Goal: Task Accomplishment & Management: Manage account settings

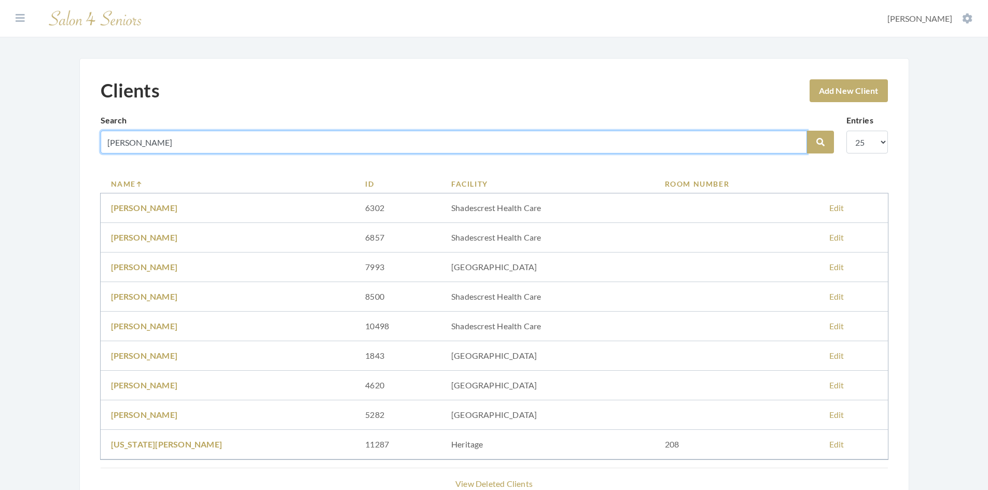
drag, startPoint x: 144, startPoint y: 141, endPoint x: 94, endPoint y: 152, distance: 51.2
click at [93, 152] on div "Clients Add New Client Search HAROLD Search Entries 10 25 50 100 Name ID Facili…" at bounding box center [494, 289] width 830 height 462
type input "[PERSON_NAME]"
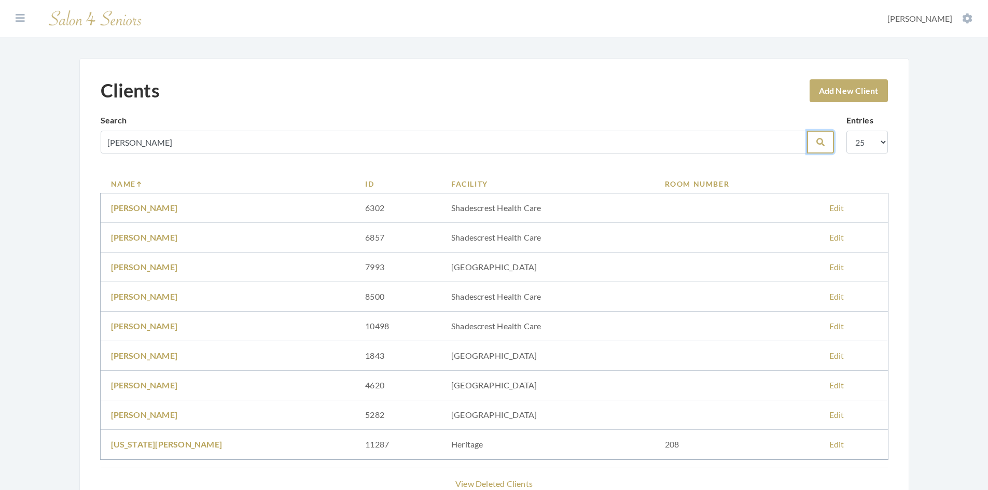
click at [825, 139] on button "Search" at bounding box center [820, 142] width 27 height 23
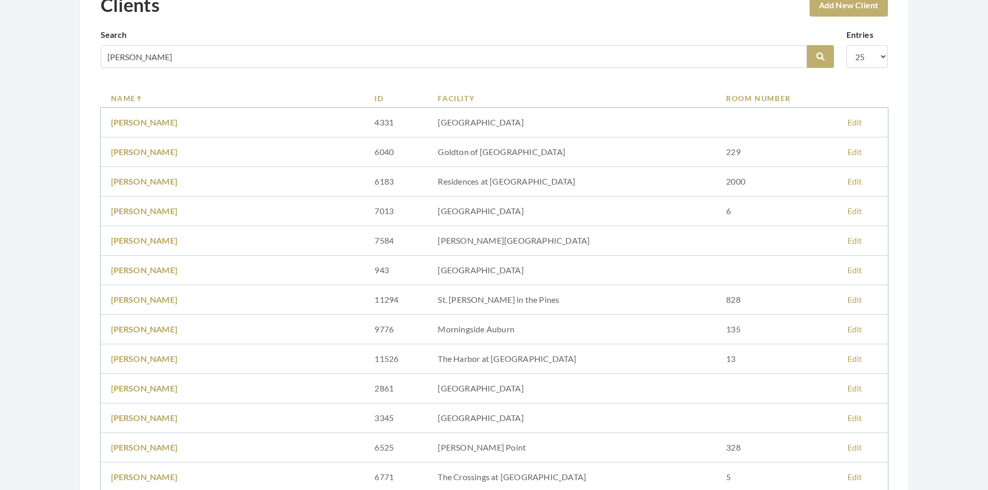
scroll to position [104, 0]
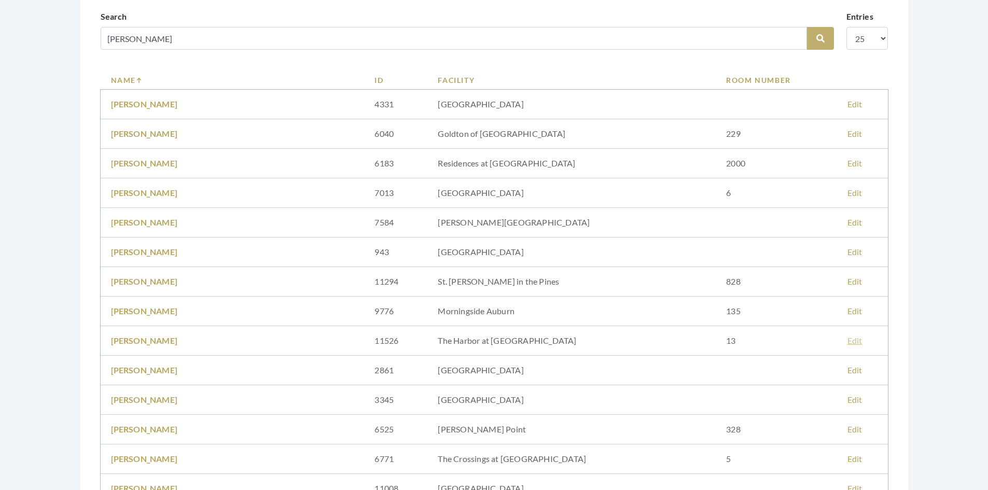
click at [847, 341] on link "Edit" at bounding box center [854, 340] width 15 height 10
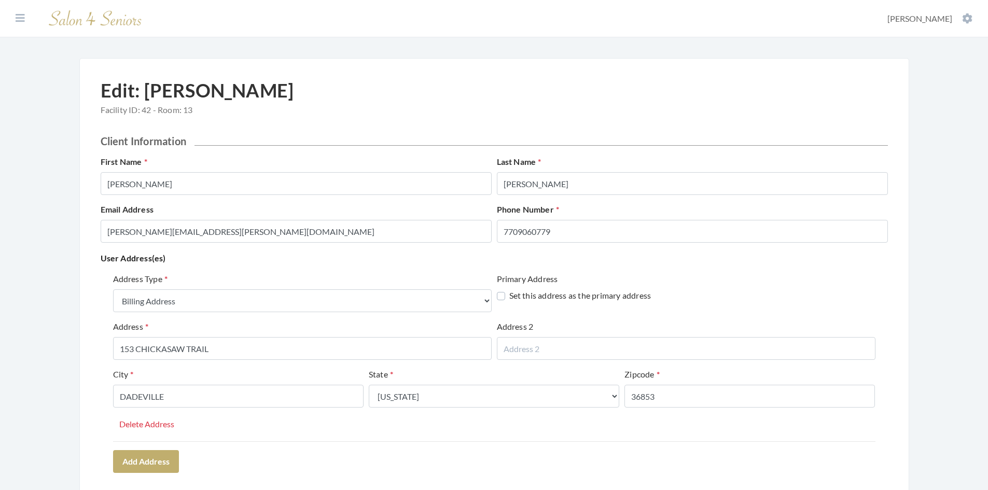
select select "billing"
select select "al"
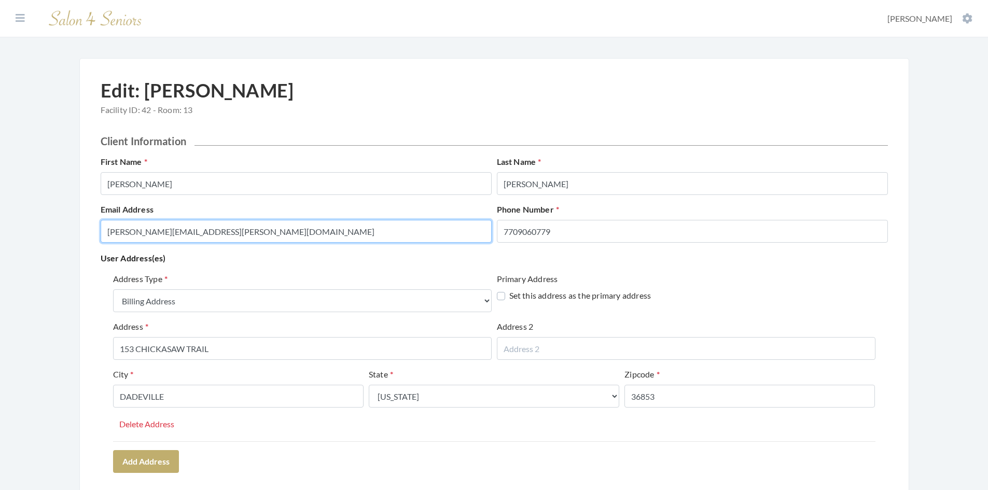
drag, startPoint x: 298, startPoint y: 230, endPoint x: 97, endPoint y: 250, distance: 201.2
click at [98, 250] on div "Email Address Betty.Smith.7709060779@salon4seniors.com Phone Number 7709060779" at bounding box center [494, 227] width 792 height 48
paste input "elizabeth.taylor87@yahoo.com"
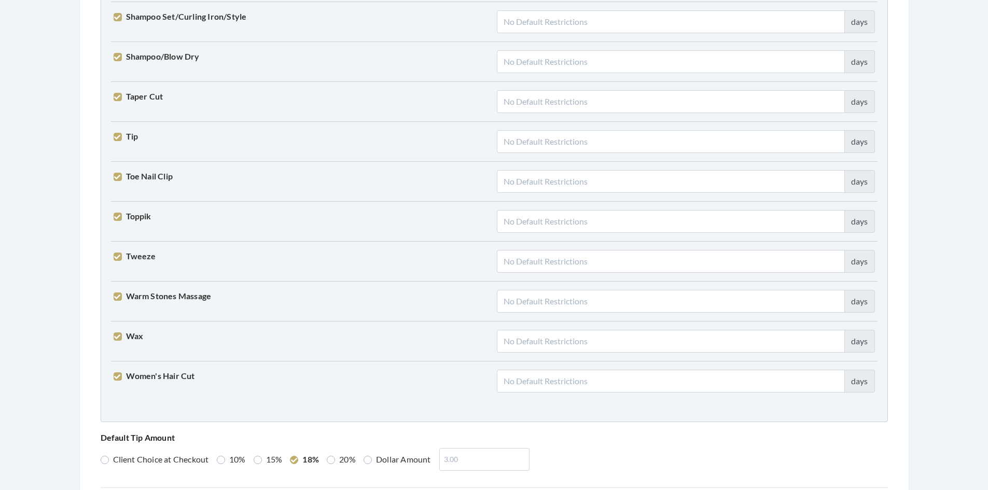
scroll to position [2554, 0]
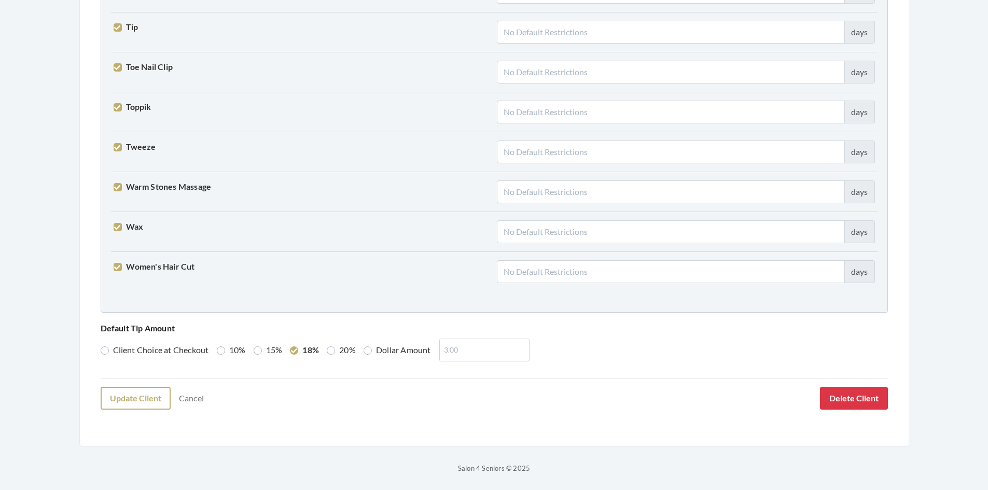
type input "elizabeth.taylor87@yahoo.com"
click at [113, 393] on button "Update Client" at bounding box center [136, 398] width 70 height 23
